Goal: Navigation & Orientation: Find specific page/section

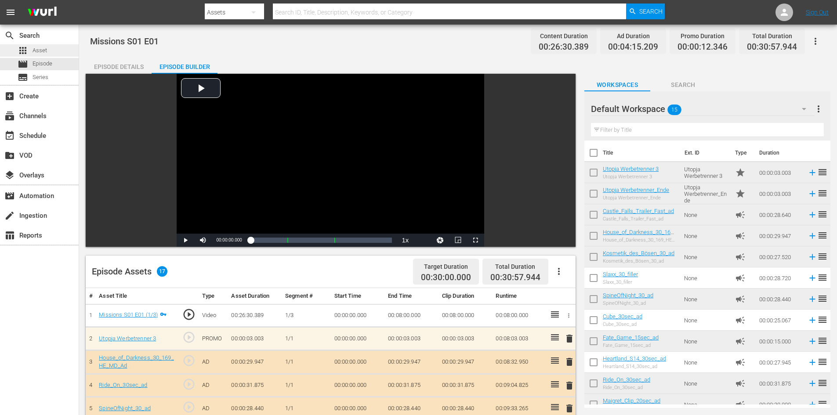
click at [41, 48] on span "Asset" at bounding box center [40, 50] width 15 height 9
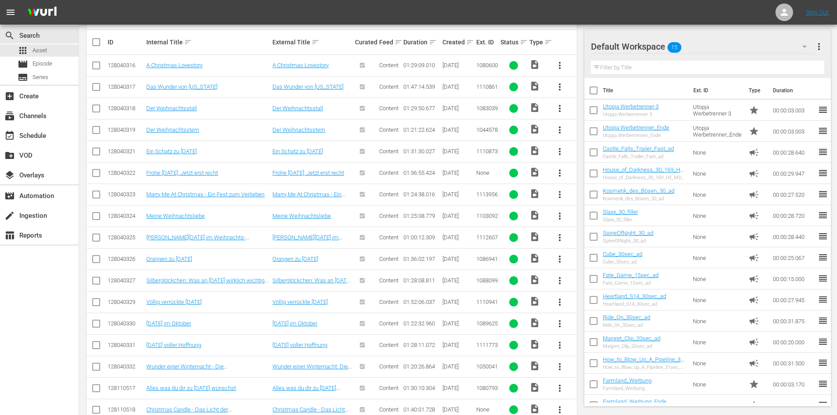
scroll to position [327, 0]
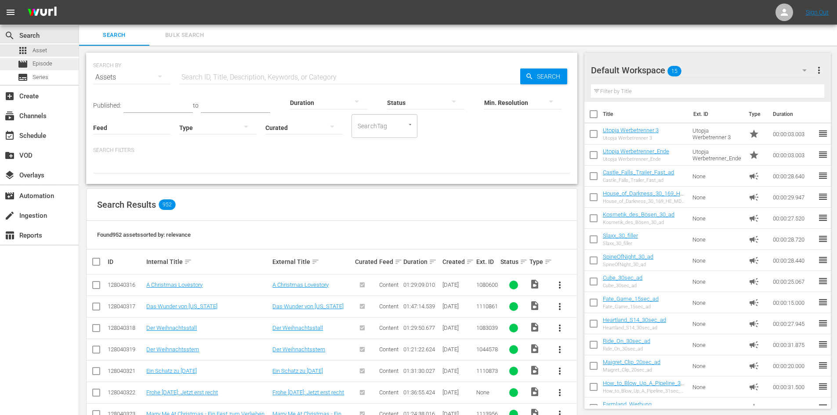
click at [49, 64] on span "Episode" at bounding box center [43, 63] width 20 height 9
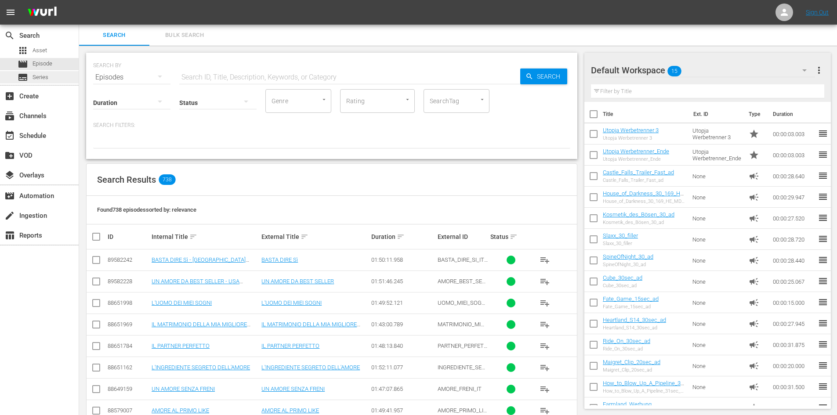
click at [47, 74] on span "Series" at bounding box center [41, 77] width 16 height 9
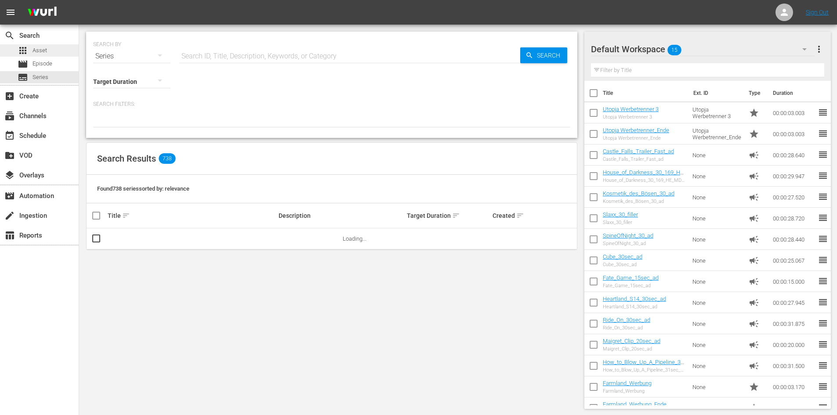
click at [45, 50] on span "Asset" at bounding box center [40, 50] width 15 height 9
